Goal: Task Accomplishment & Management: Manage account settings

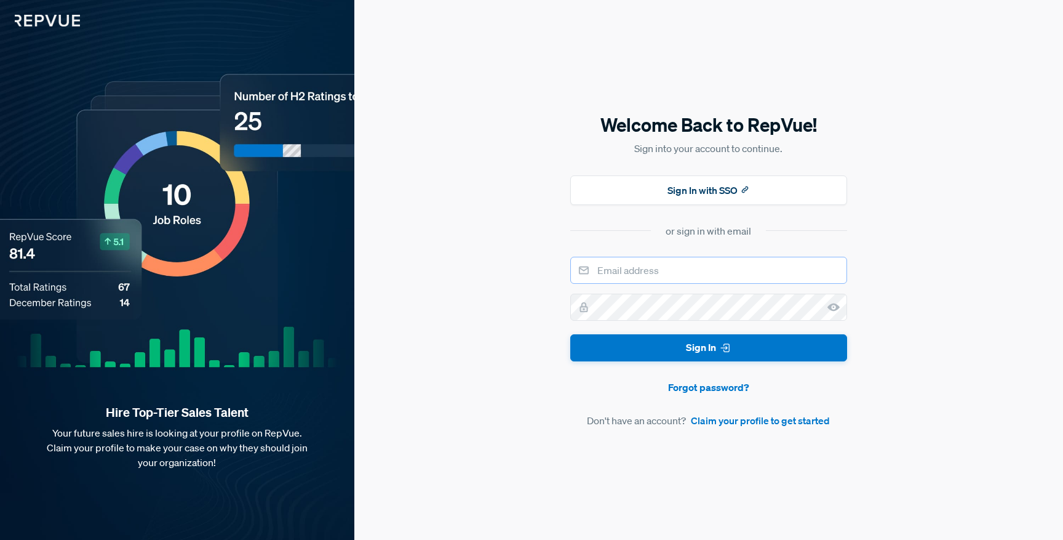
click at [690, 265] on input "email" at bounding box center [709, 270] width 277 height 27
type input "[PERSON_NAME][EMAIL_ADDRESS][PERSON_NAME][DOMAIN_NAME]"
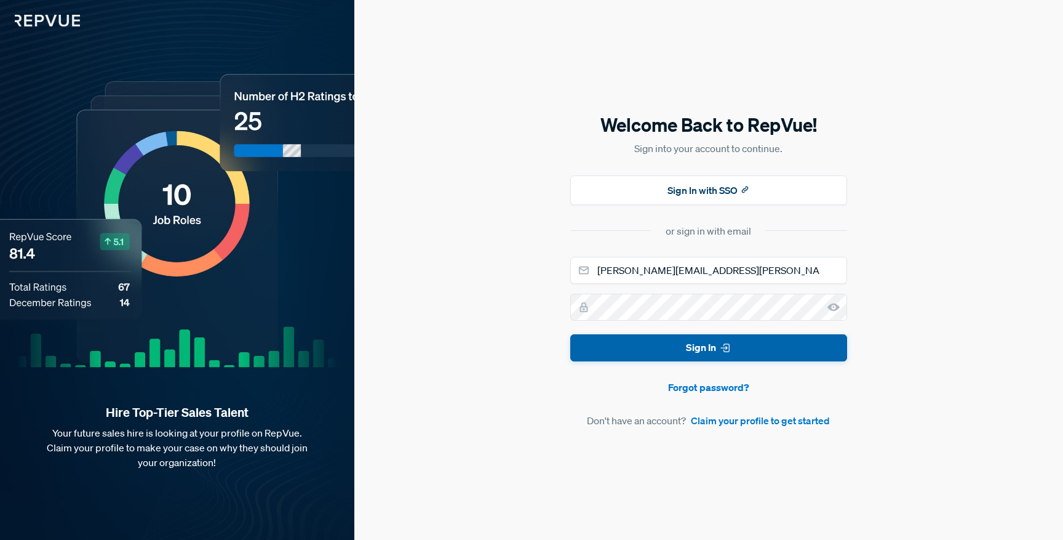
click at [665, 340] on button "Sign In" at bounding box center [709, 348] width 277 height 28
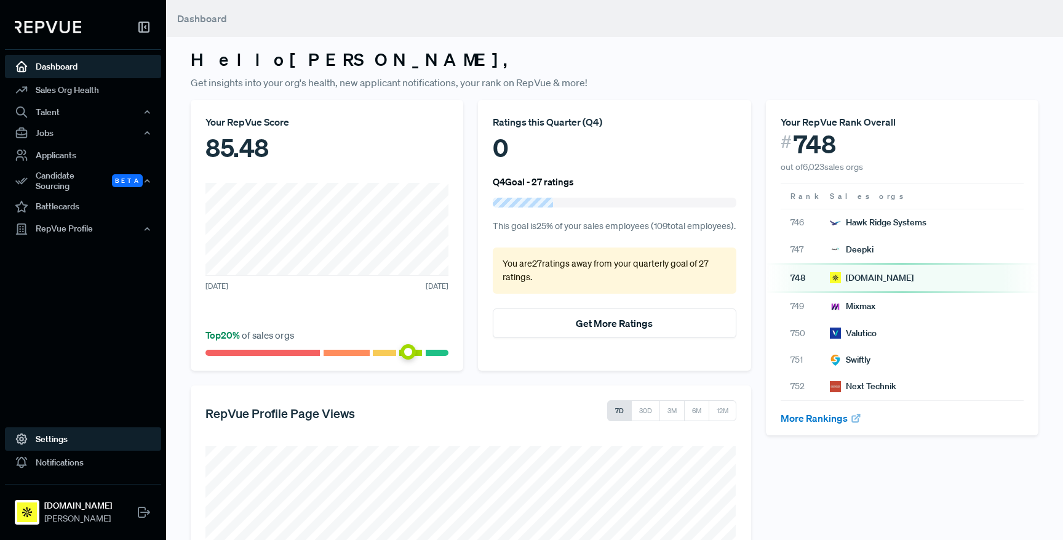
click at [63, 443] on link "Settings" at bounding box center [83, 438] width 156 height 23
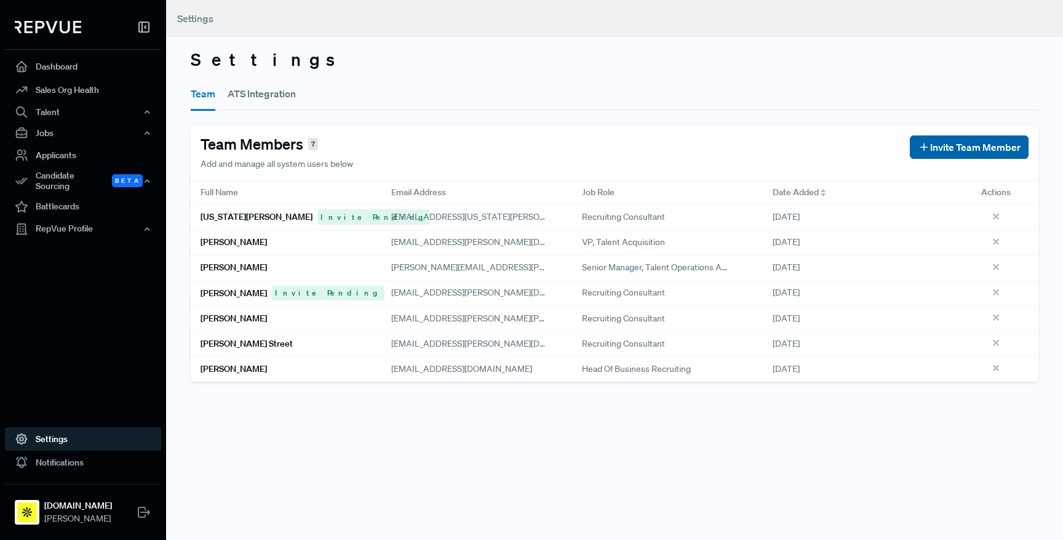
click at [956, 146] on span "Invite Team Member" at bounding box center [976, 147] width 90 height 15
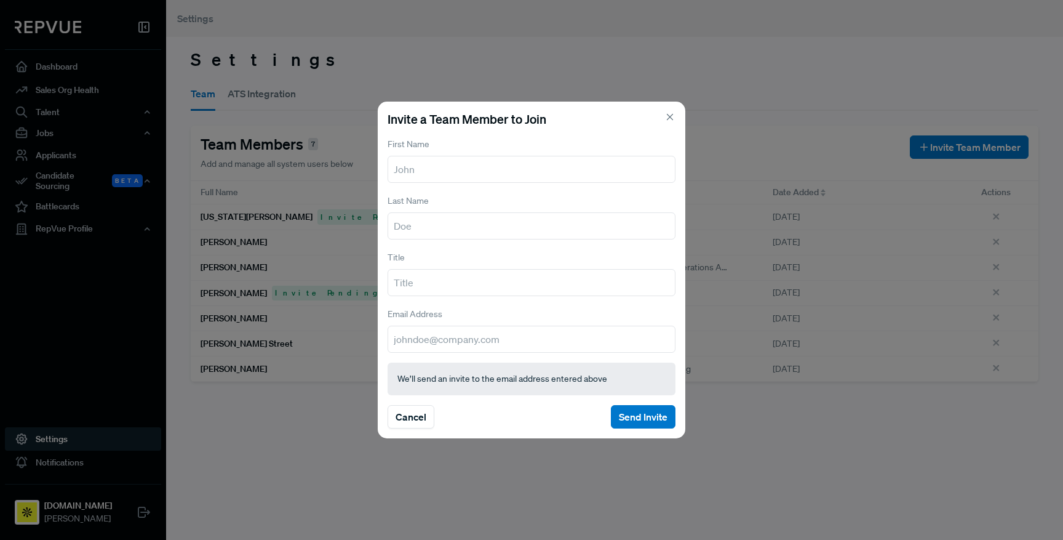
click at [439, 178] on input "text" at bounding box center [532, 169] width 288 height 27
type input "Aleja"
type input "[PERSON_NAME]"
click at [482, 343] on input "[EMAIL_ADDRESS][PERSON_NAME][DOMAIN_NAME]" at bounding box center [532, 339] width 288 height 27
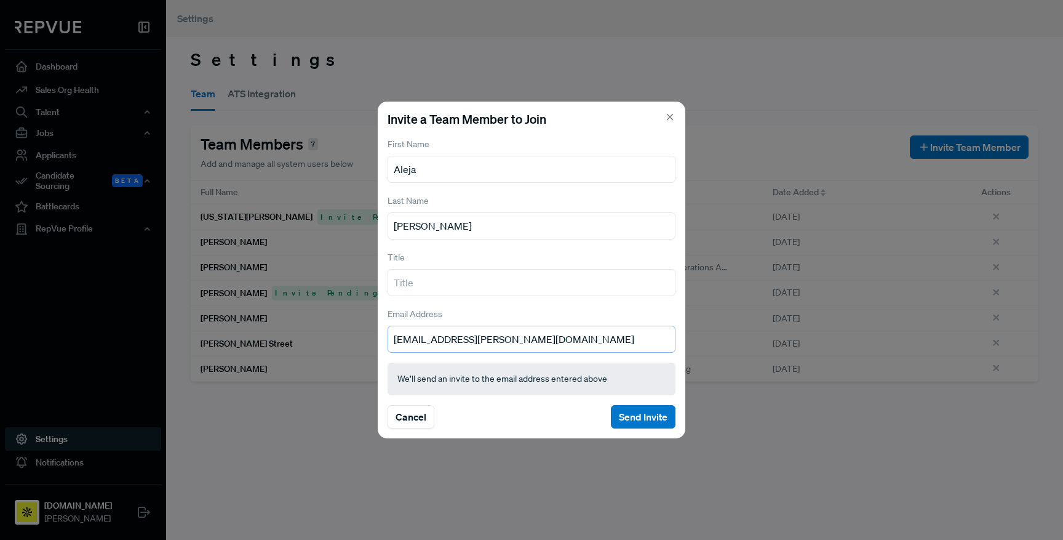
click at [482, 343] on input "[EMAIL_ADDRESS][PERSON_NAME][DOMAIN_NAME]" at bounding box center [532, 339] width 288 height 27
paste input "a"
type input "[EMAIL_ADDRESS][PERSON_NAME][DOMAIN_NAME]"
click at [634, 412] on button "Send Invite" at bounding box center [643, 416] width 65 height 23
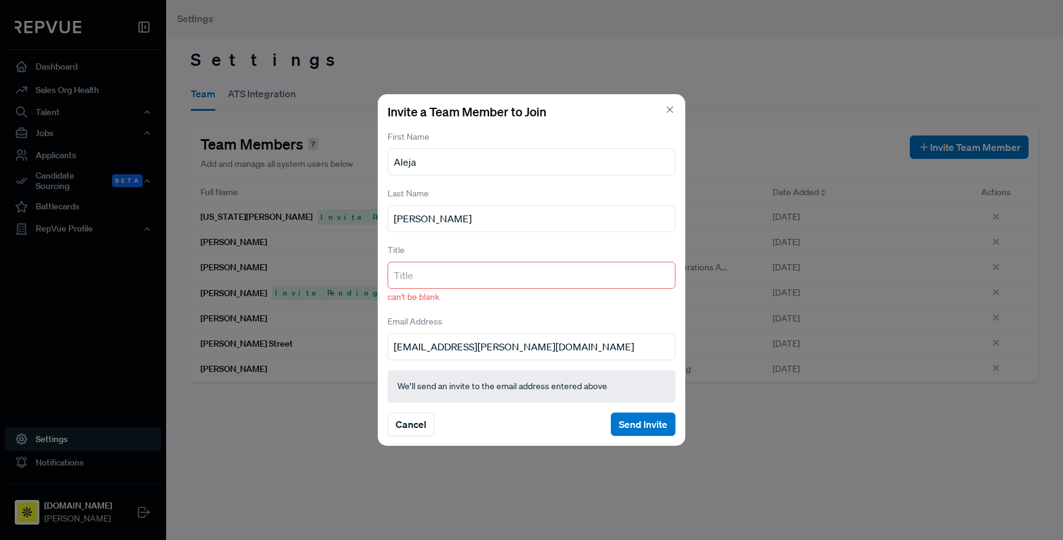
click at [441, 274] on input "text" at bounding box center [532, 275] width 288 height 27
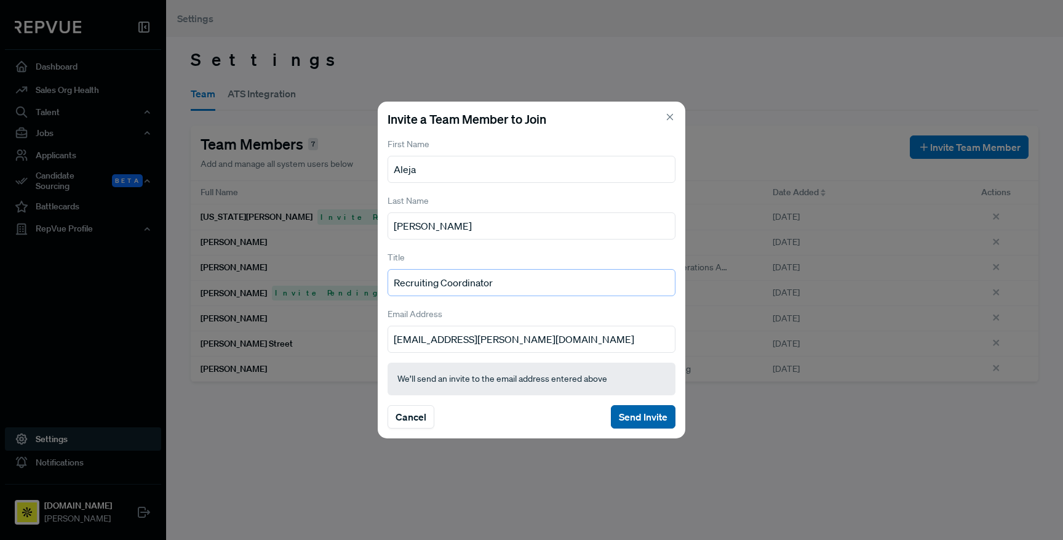
type input "Recruiting Coordinator"
click at [620, 415] on button "Send Invite" at bounding box center [643, 416] width 65 height 23
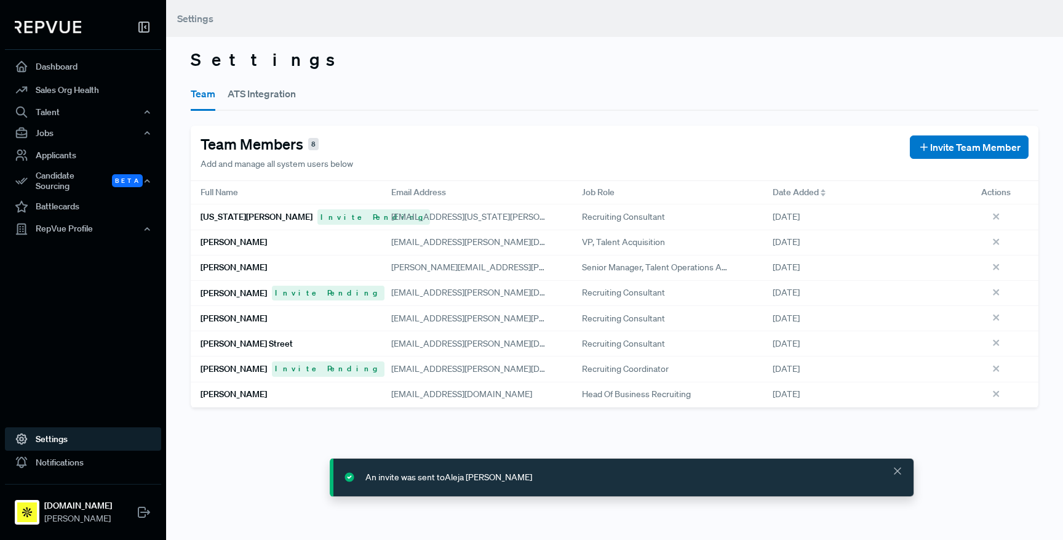
click at [818, 60] on h3 "Settings" at bounding box center [615, 59] width 848 height 21
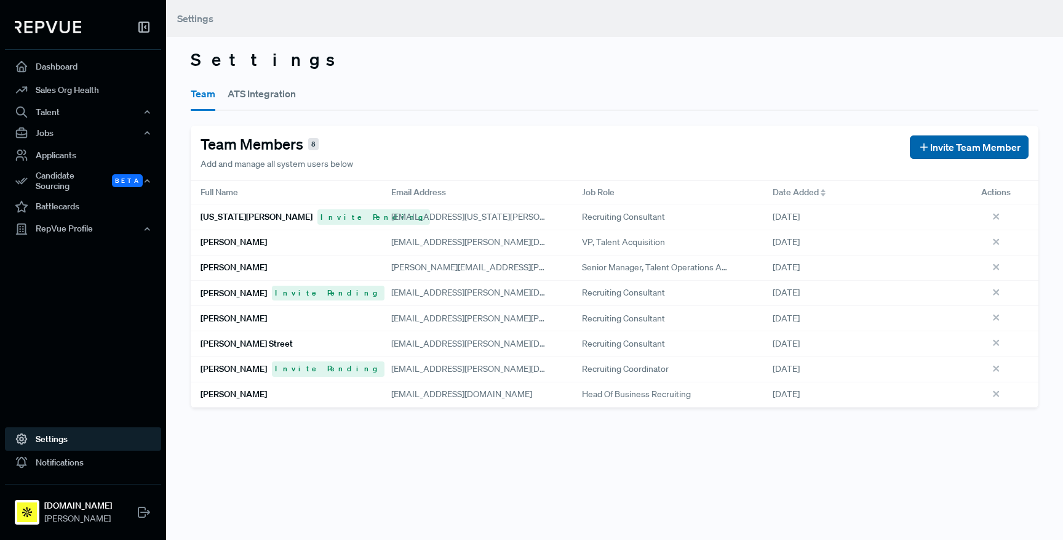
click at [929, 155] on button "Invite Team Member" at bounding box center [969, 146] width 119 height 23
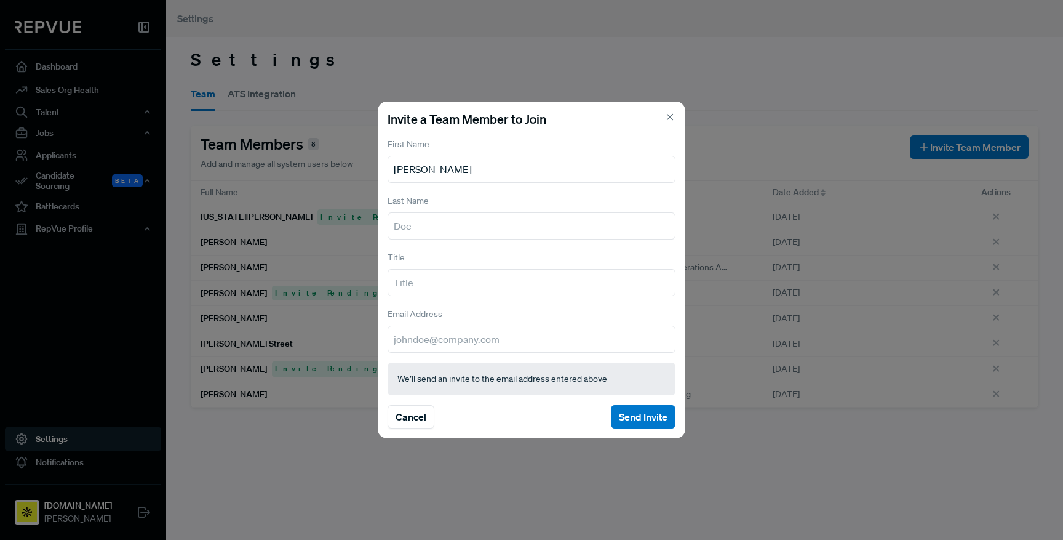
type input "[PERSON_NAME]"
type input "Senior Director"
paste input "[PERSON_NAME][EMAIL_ADDRESS][PERSON_NAME][DOMAIN_NAME]"
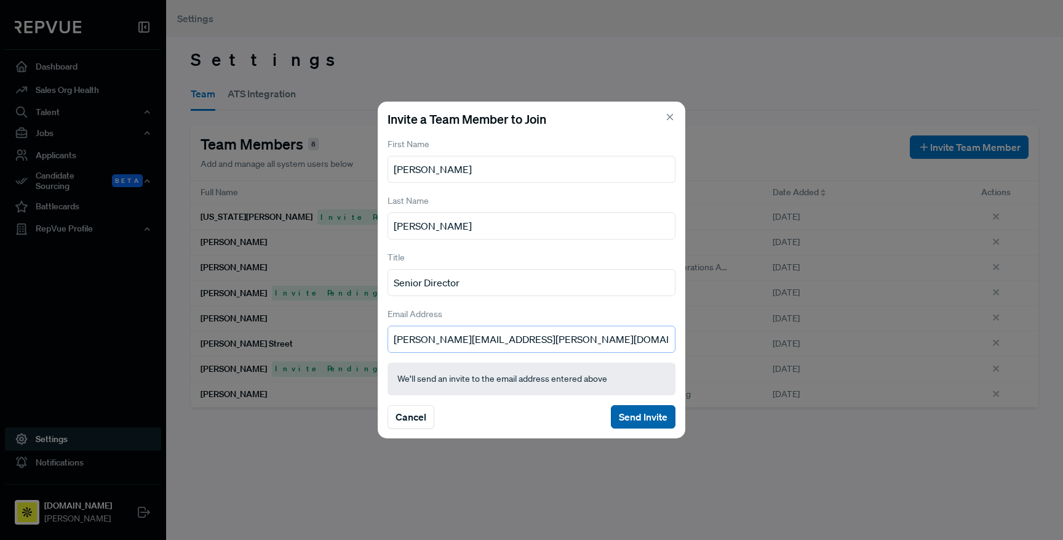
type input "[PERSON_NAME][EMAIL_ADDRESS][PERSON_NAME][DOMAIN_NAME]"
click at [640, 416] on button "Send Invite" at bounding box center [643, 416] width 65 height 23
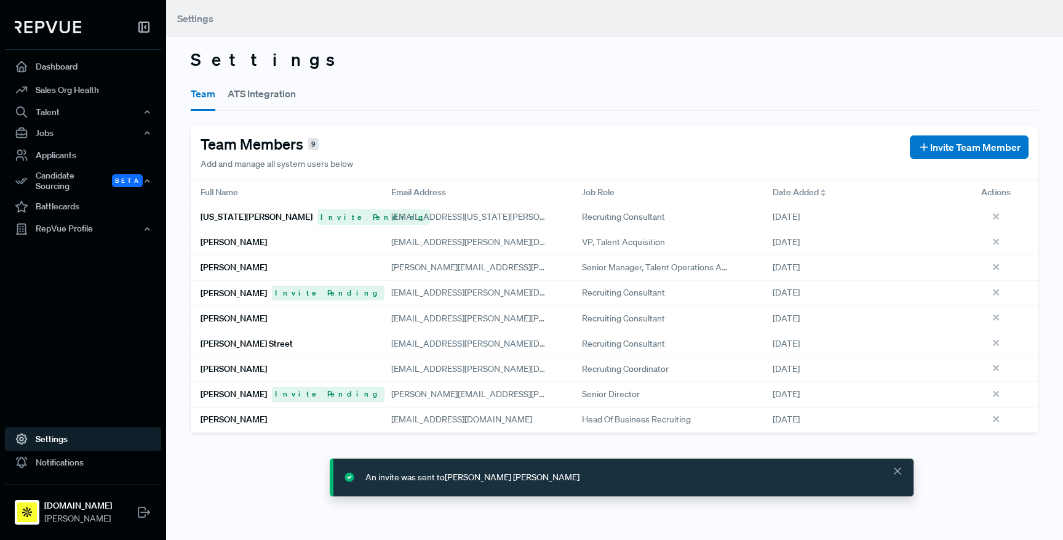
click at [268, 92] on button "ATS Integration" at bounding box center [262, 93] width 68 height 34
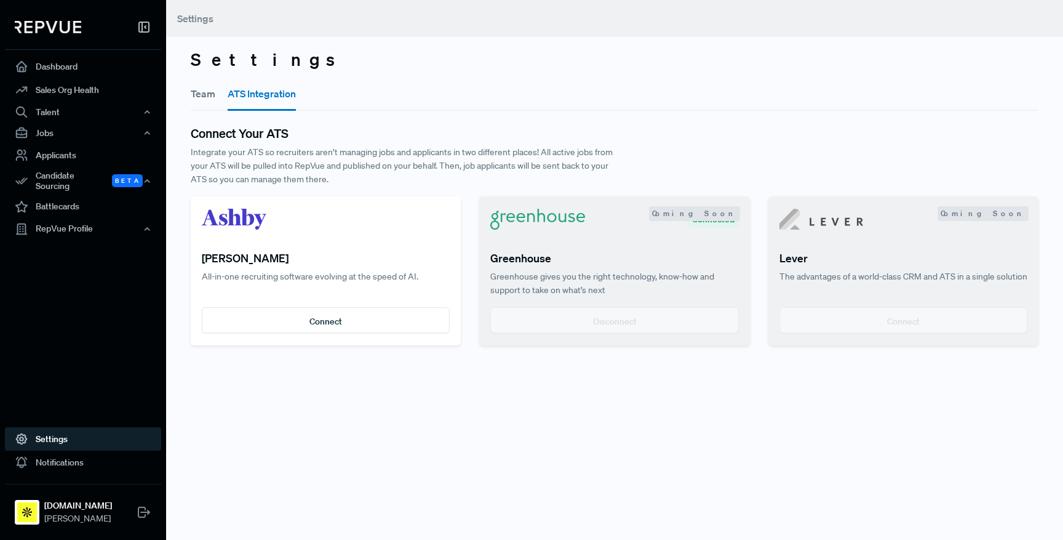
click at [207, 103] on button "Team" at bounding box center [203, 93] width 25 height 34
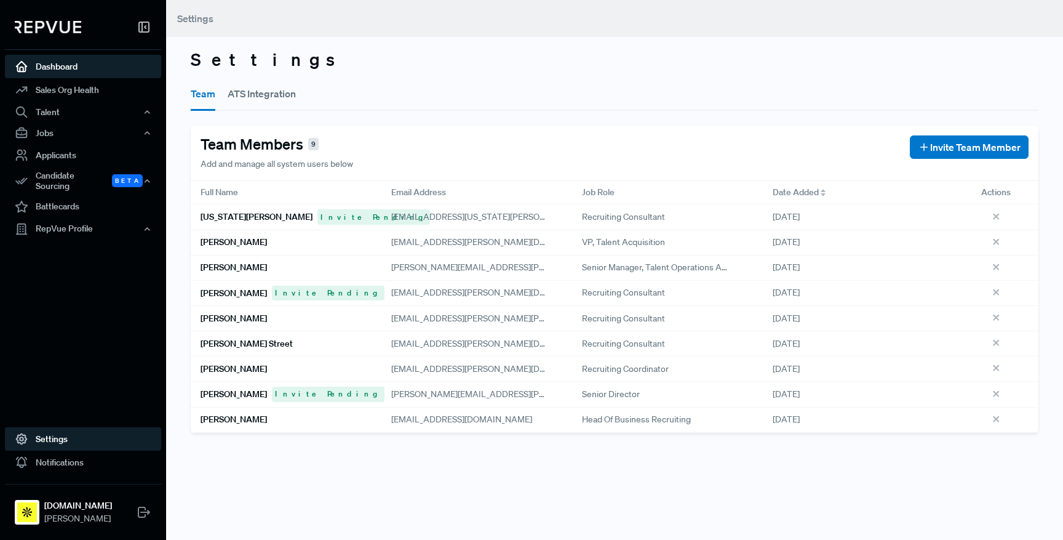
click at [77, 66] on link "Dashboard" at bounding box center [83, 66] width 156 height 23
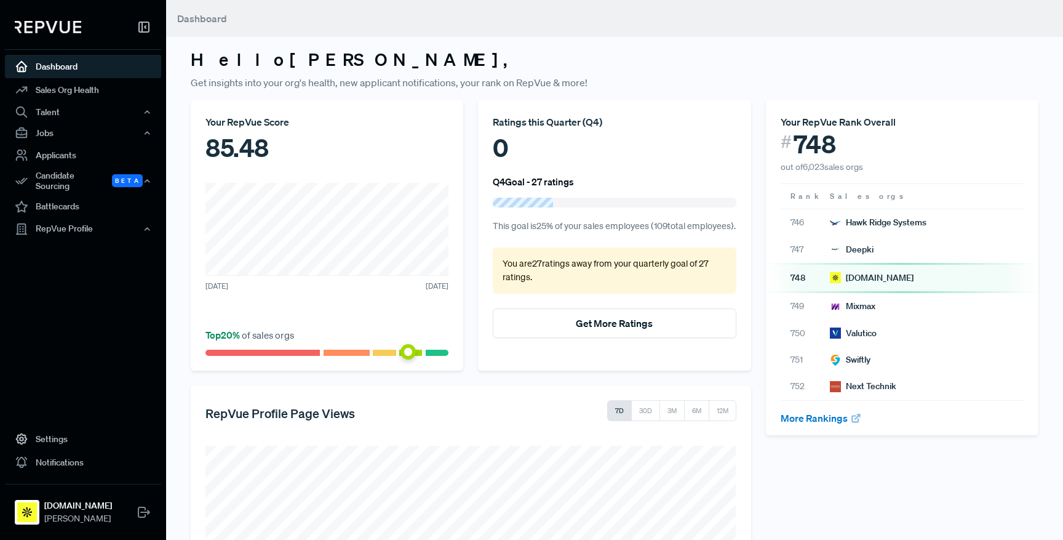
click at [70, 63] on link "Dashboard" at bounding box center [83, 66] width 156 height 23
click at [60, 113] on div "Talent" at bounding box center [83, 112] width 156 height 21
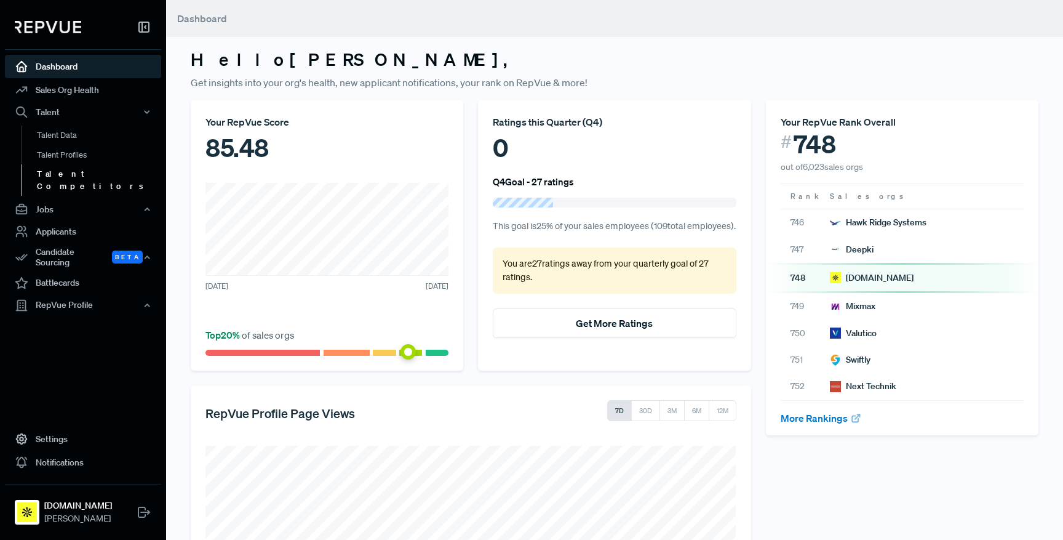
click at [65, 169] on link "Talent Competitors" at bounding box center [100, 179] width 156 height 31
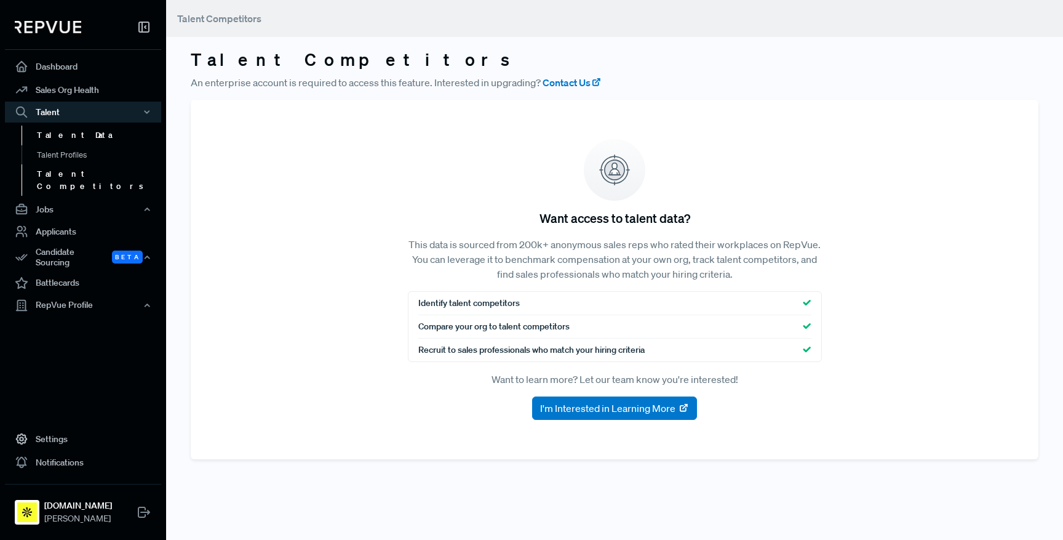
click at [61, 132] on link "Talent Data" at bounding box center [100, 136] width 156 height 20
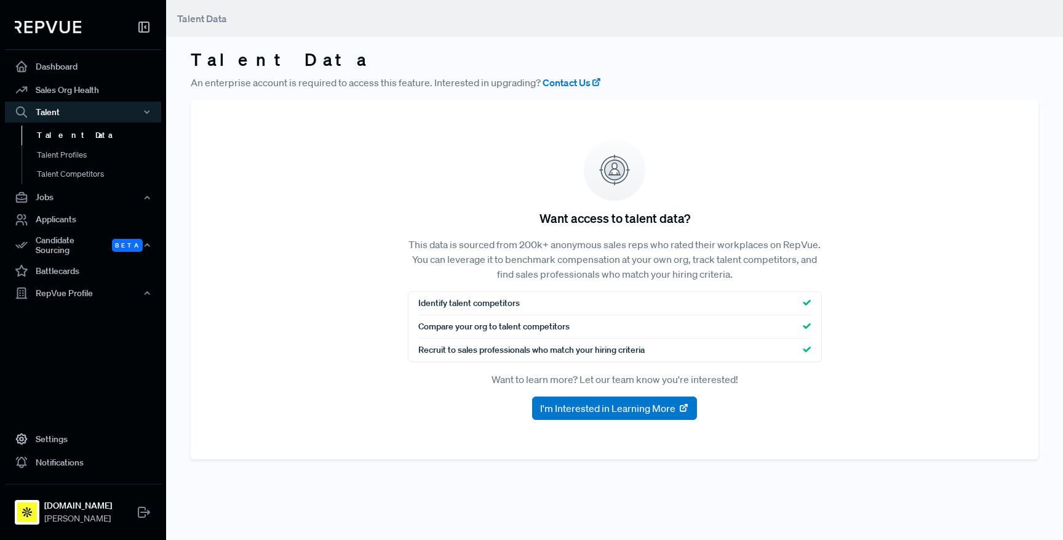
click at [841, 123] on section "Want access to talent data? This data is sourced from 200k+ anonymous sales rep…" at bounding box center [615, 279] width 848 height 359
